Goal: Transaction & Acquisition: Purchase product/service

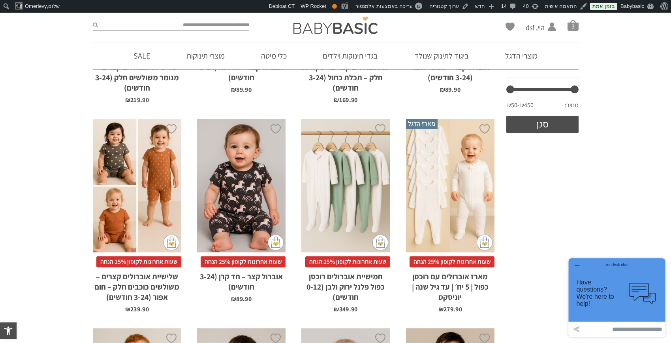
scroll to position [278, 0]
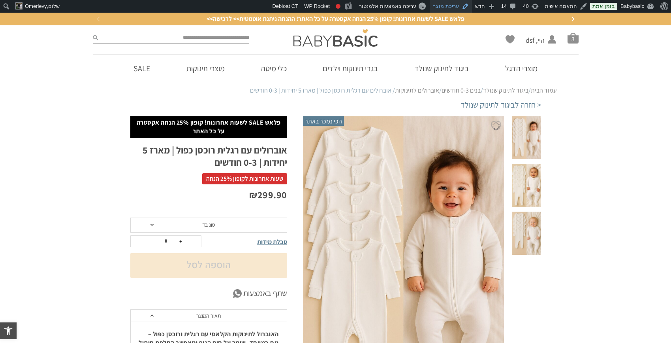
click at [454, 4] on link "עריכת מוצר" at bounding box center [451, 6] width 42 height 13
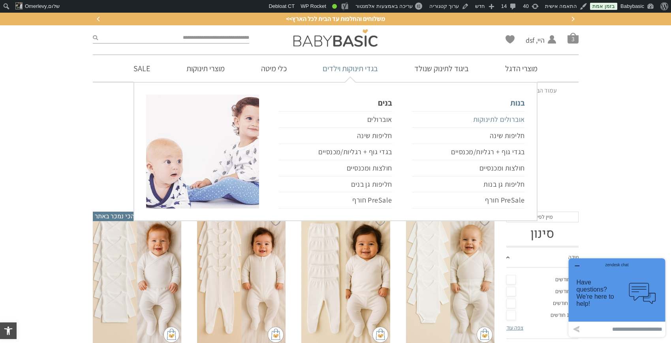
click at [482, 117] on link "אוברולים לתינוקות" at bounding box center [468, 119] width 113 height 17
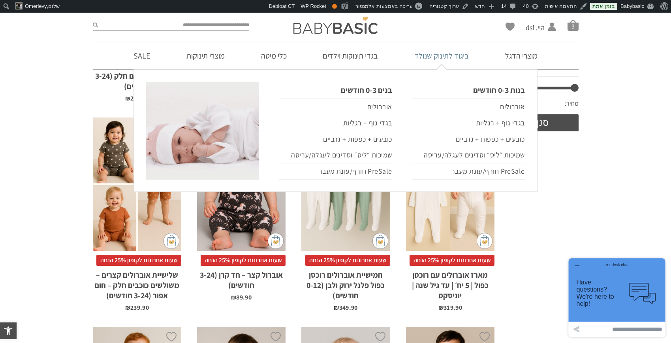
click at [439, 53] on link "ביגוד לתינוק שנולד" at bounding box center [442, 55] width 78 height 27
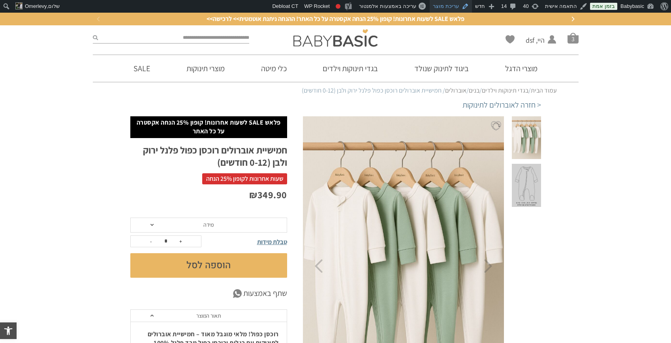
scroll to position [0, 0]
click at [450, 6] on link "עריכת מוצר" at bounding box center [451, 6] width 42 height 13
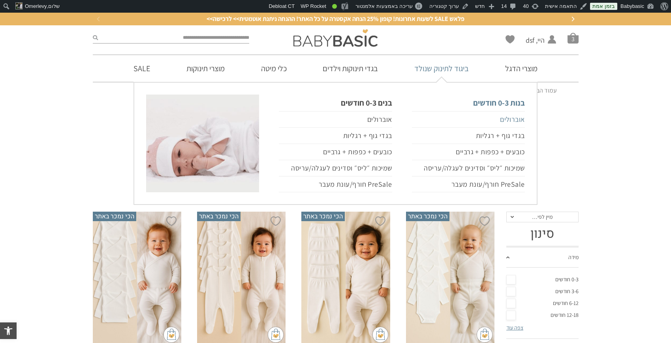
click at [508, 117] on link "אוברולים" at bounding box center [468, 119] width 113 height 17
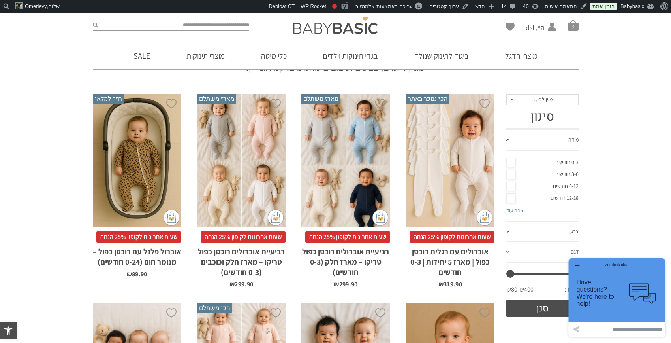
scroll to position [79, 0]
